Goal: Transaction & Acquisition: Book appointment/travel/reservation

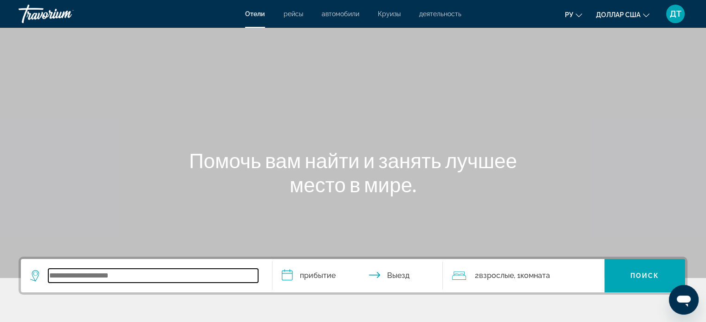
click at [63, 277] on input "Виджет поиска" at bounding box center [153, 276] width 210 height 14
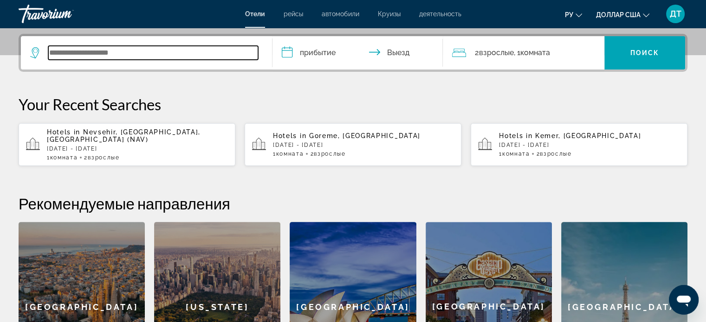
scroll to position [226, 0]
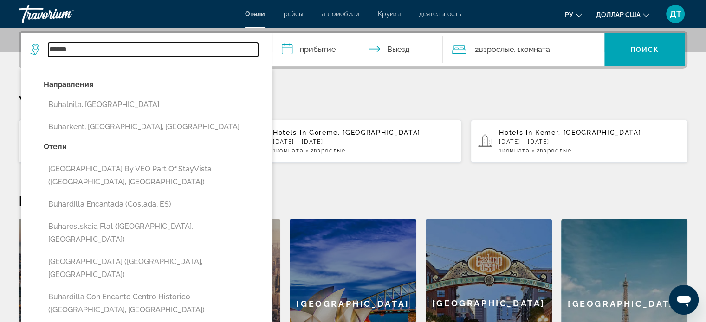
click at [58, 50] on input "******" at bounding box center [153, 50] width 210 height 14
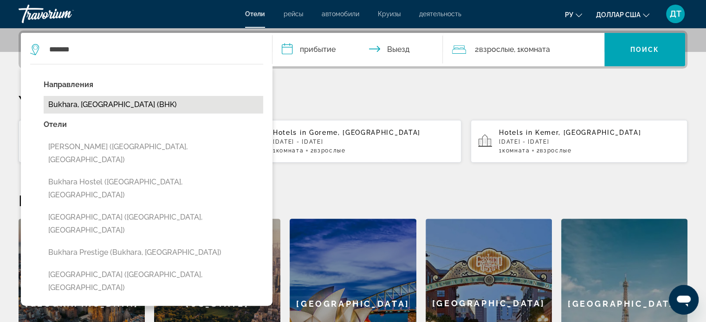
click at [90, 102] on button "Bukhara, [GEOGRAPHIC_DATA] (BHK)" at bounding box center [153, 105] width 219 height 18
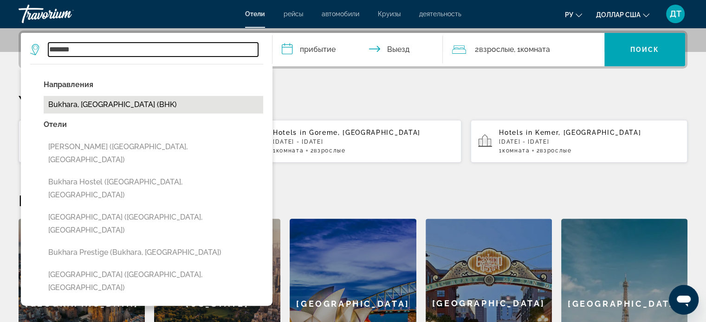
type input "**********"
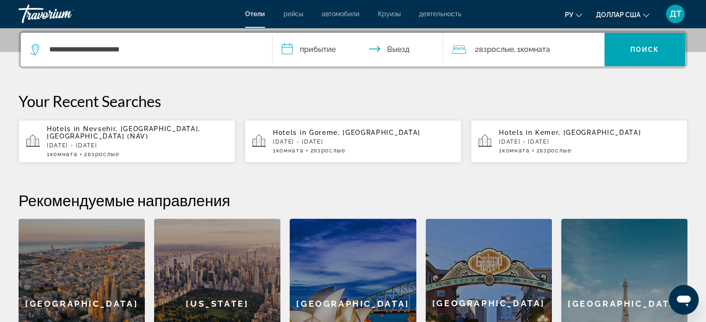
click at [286, 44] on input "**********" at bounding box center [359, 51] width 174 height 36
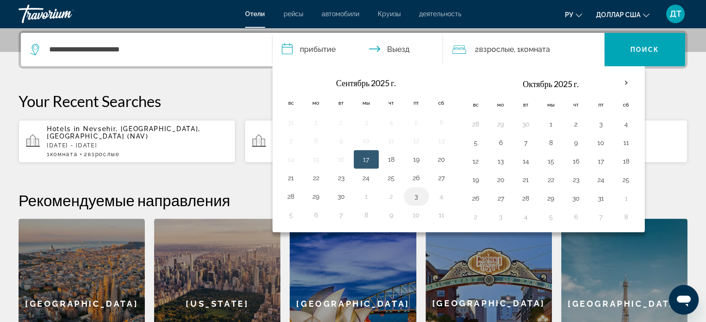
click at [414, 196] on button "3" at bounding box center [416, 196] width 15 height 13
click at [395, 46] on input "**********" at bounding box center [359, 51] width 174 height 36
click at [474, 144] on button "5" at bounding box center [475, 142] width 15 height 13
type input "**********"
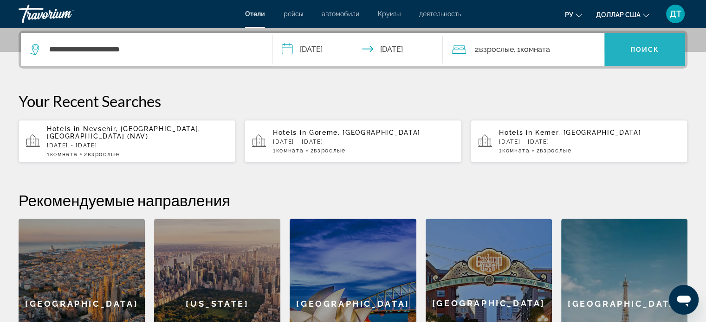
click at [638, 52] on font "Поиск" at bounding box center [644, 49] width 29 height 7
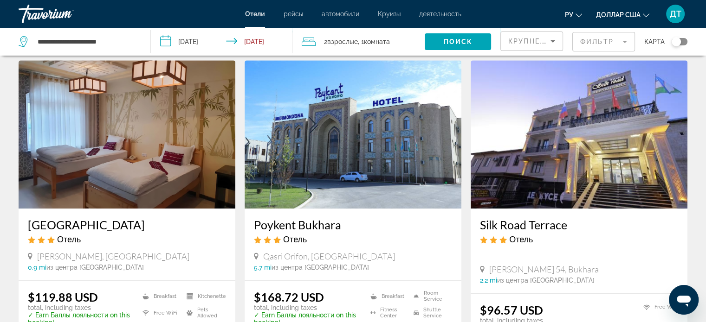
scroll to position [1067, 0]
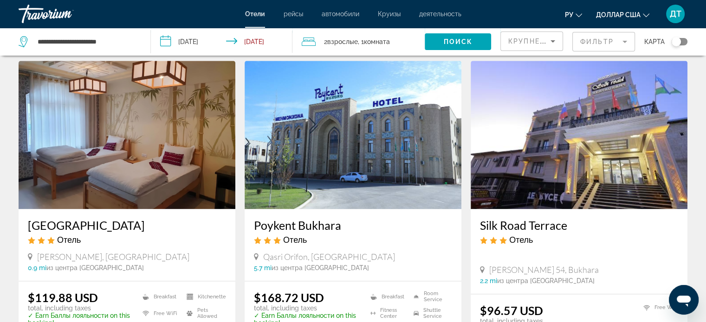
click at [311, 128] on img "Основное содержание" at bounding box center [352, 135] width 217 height 148
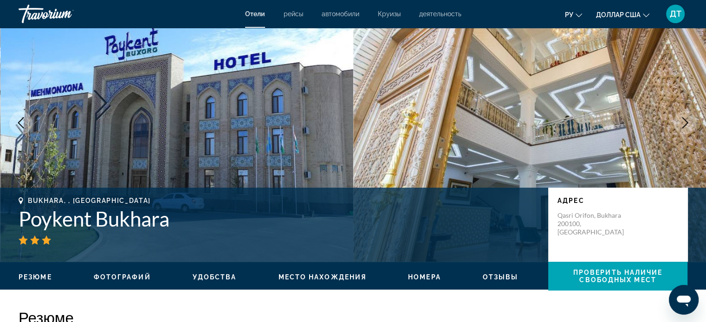
scroll to position [46, 0]
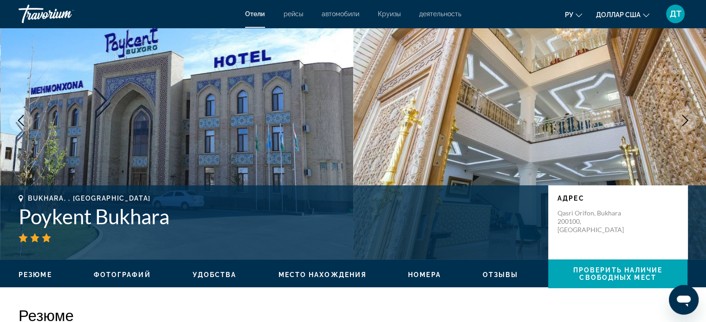
click at [683, 117] on icon "Next image" at bounding box center [684, 120] width 11 height 11
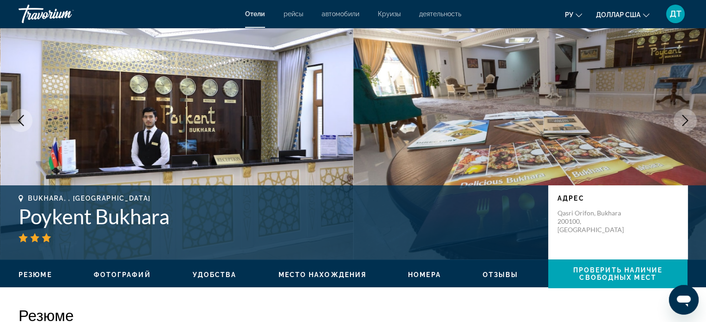
click at [684, 117] on icon "Next image" at bounding box center [685, 120] width 6 height 11
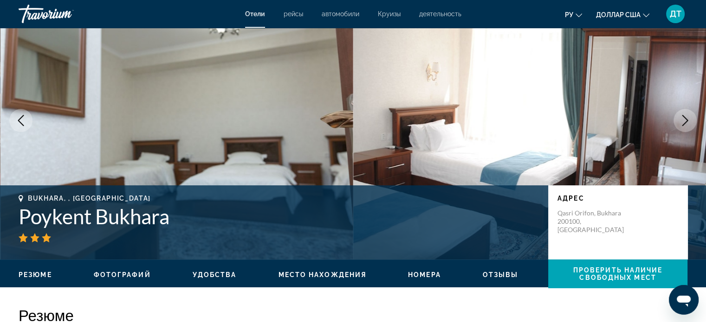
click at [684, 117] on icon "Next image" at bounding box center [685, 120] width 6 height 11
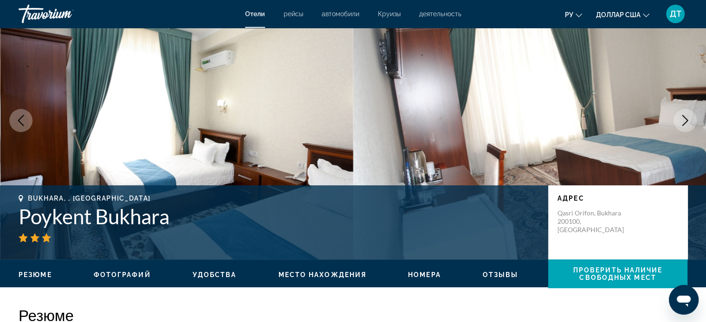
click at [684, 117] on icon "Next image" at bounding box center [685, 120] width 6 height 11
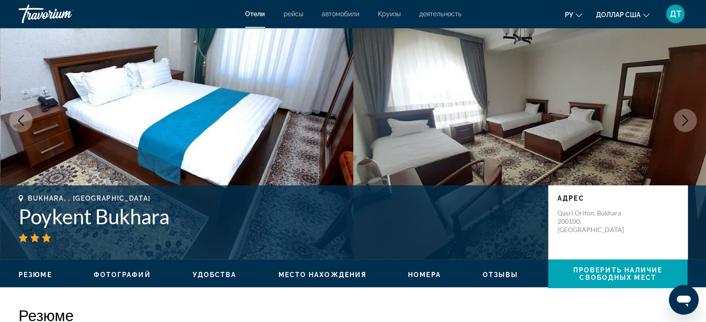
click at [684, 117] on icon "Next image" at bounding box center [685, 120] width 6 height 11
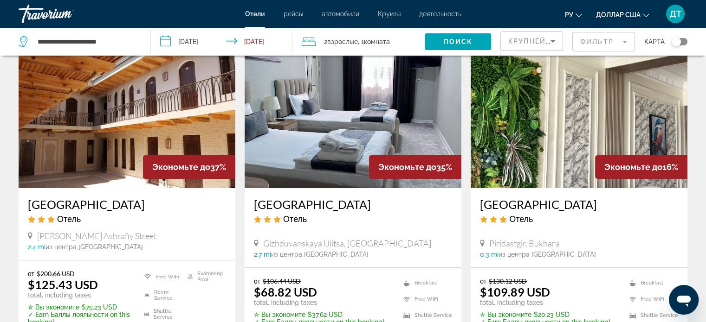
scroll to position [46, 0]
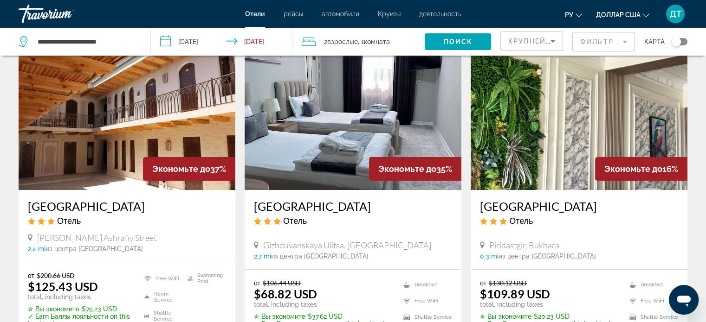
click at [545, 113] on img "Основное содержание" at bounding box center [578, 116] width 217 height 148
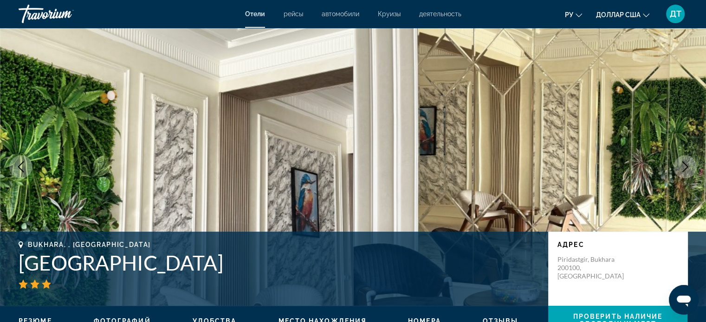
click at [683, 167] on icon "Next image" at bounding box center [684, 166] width 11 height 11
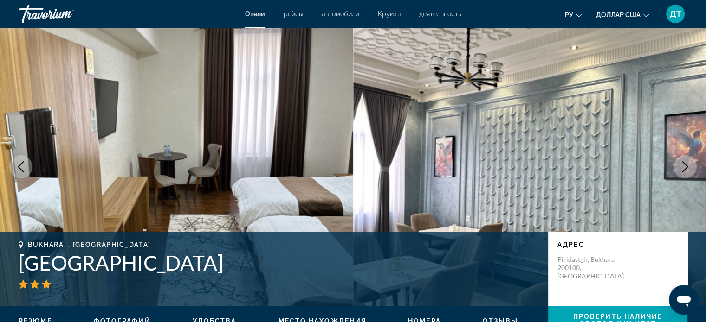
click at [683, 167] on icon "Next image" at bounding box center [684, 166] width 11 height 11
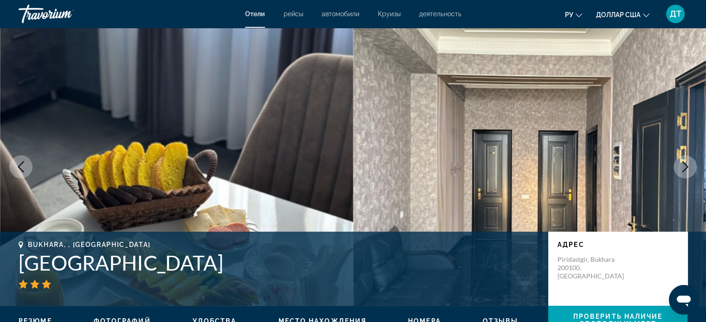
click at [683, 167] on icon "Next image" at bounding box center [684, 166] width 11 height 11
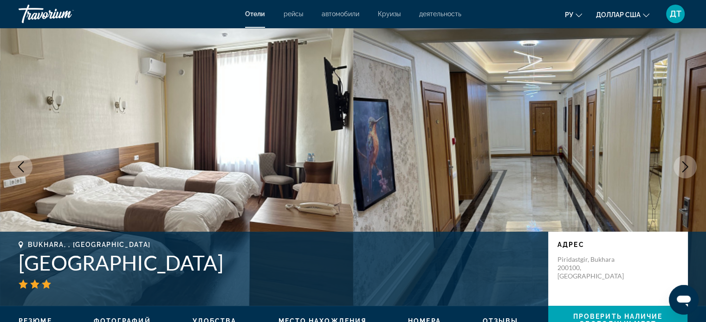
click at [683, 167] on icon "Next image" at bounding box center [684, 166] width 11 height 11
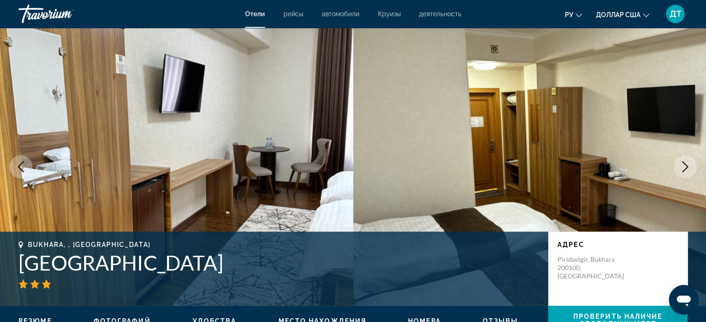
click at [683, 167] on icon "Next image" at bounding box center [684, 166] width 11 height 11
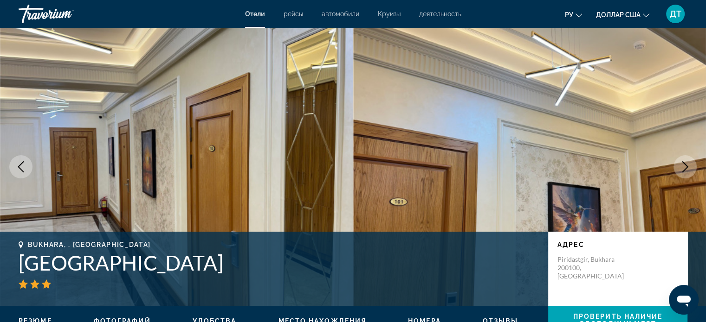
click at [683, 167] on icon "Next image" at bounding box center [684, 166] width 11 height 11
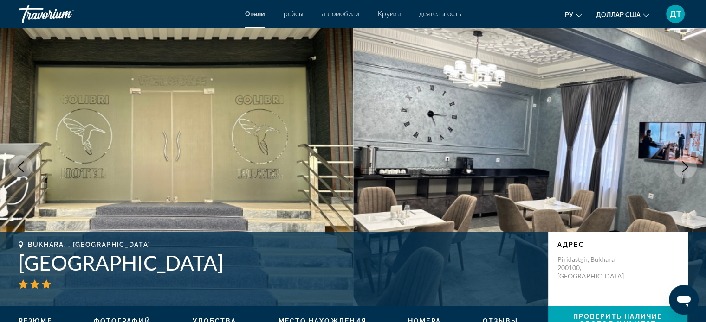
click at [686, 167] on icon "Next image" at bounding box center [685, 166] width 6 height 11
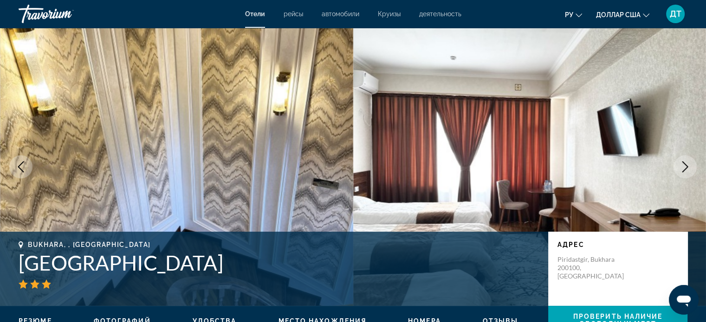
click at [686, 167] on icon "Next image" at bounding box center [685, 166] width 6 height 11
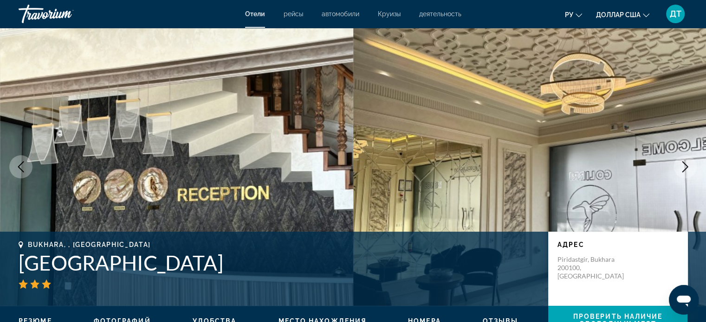
click at [686, 167] on icon "Next image" at bounding box center [685, 166] width 6 height 11
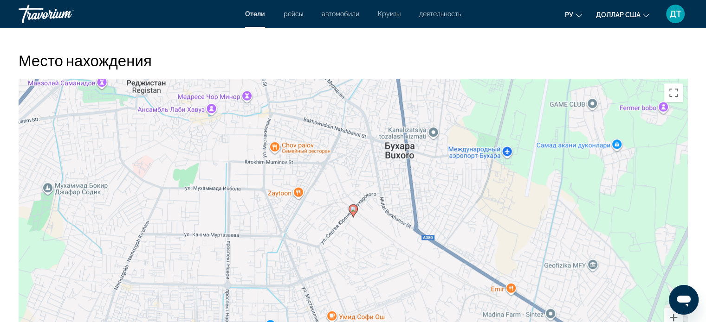
scroll to position [859, 0]
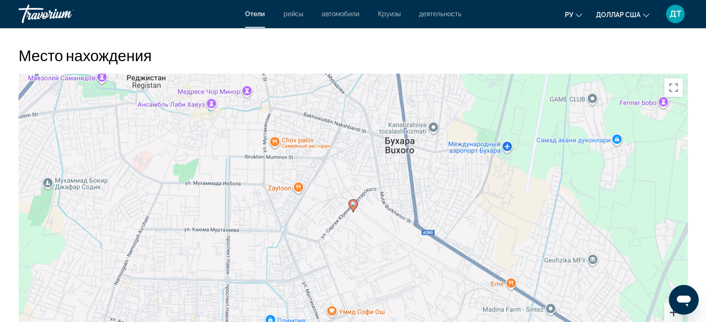
click at [671, 317] on button "Увеличить" at bounding box center [673, 312] width 19 height 19
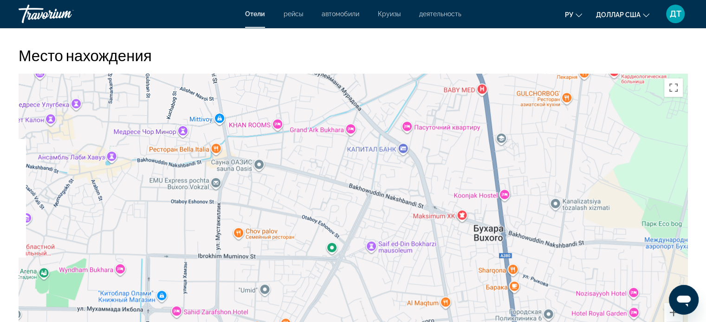
drag, startPoint x: 327, startPoint y: 115, endPoint x: 369, endPoint y: 270, distance: 161.5
click at [369, 270] on div "Чтобы активировать перетаскивание с помощью клавиатуры, нажмите Alt + Ввод. Пос…" at bounding box center [353, 213] width 669 height 278
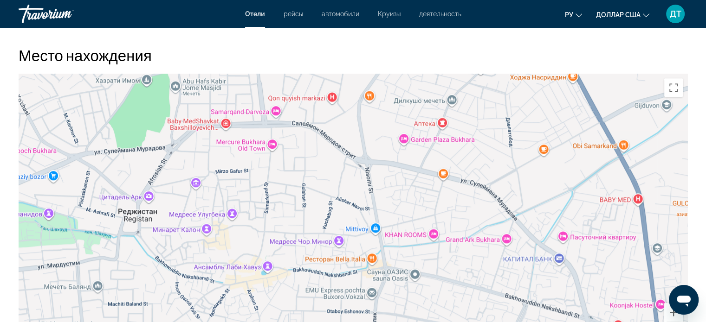
drag, startPoint x: 254, startPoint y: 155, endPoint x: 412, endPoint y: 268, distance: 193.9
click at [412, 268] on div "Чтобы активировать перетаскивание с помощью клавиатуры, нажмите Alt + Ввод. Пос…" at bounding box center [353, 213] width 669 height 278
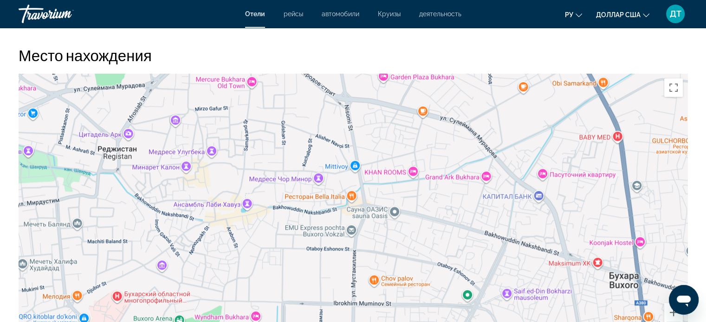
drag, startPoint x: 435, startPoint y: 304, endPoint x: 414, endPoint y: 240, distance: 66.9
click at [414, 240] on div "Основное содержание" at bounding box center [353, 213] width 669 height 278
